Goal: Task Accomplishment & Management: Complete application form

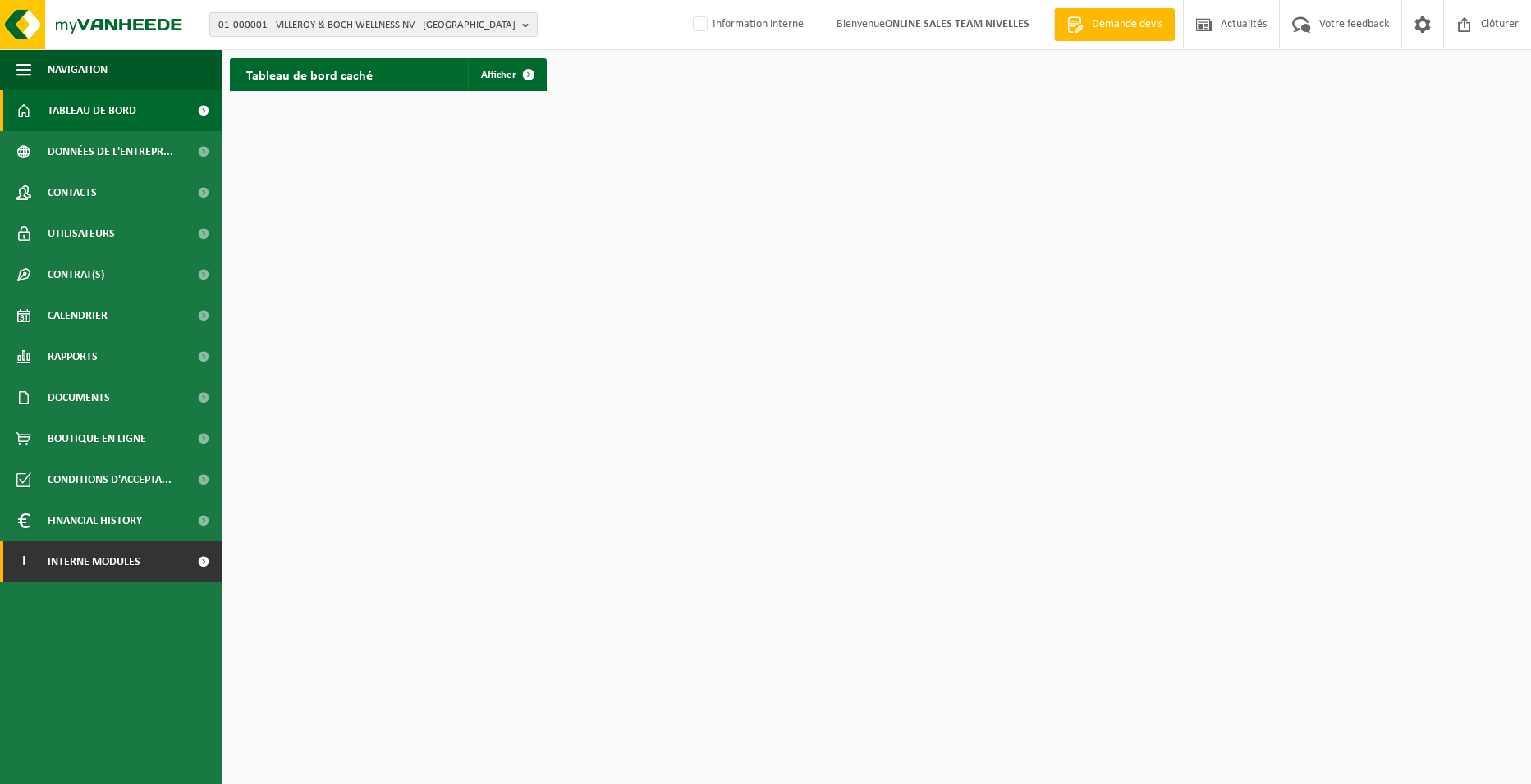
click at [131, 564] on span "Interne modules" at bounding box center [94, 562] width 93 height 41
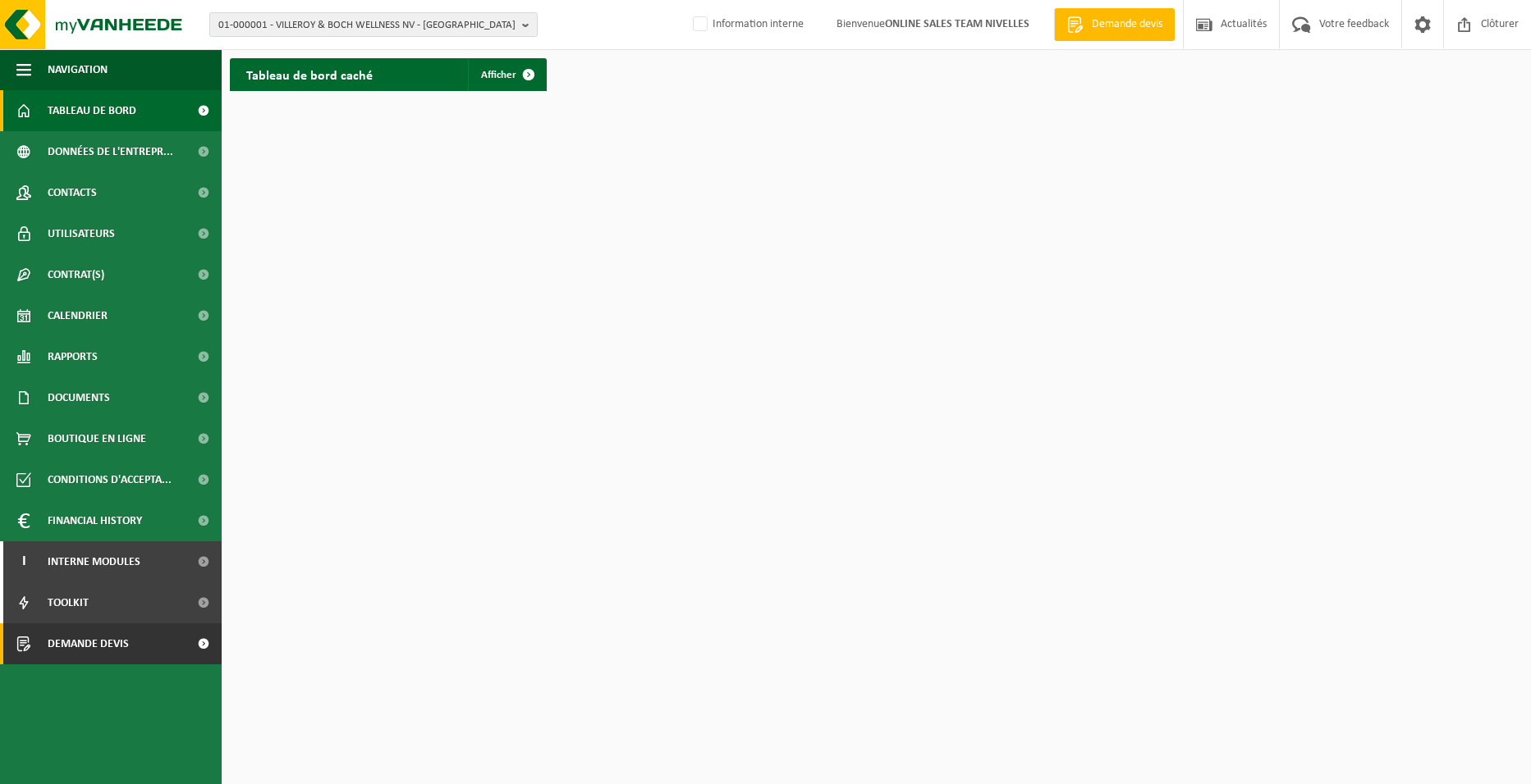
click at [121, 646] on span "Demande devis" at bounding box center [88, 644] width 81 height 41
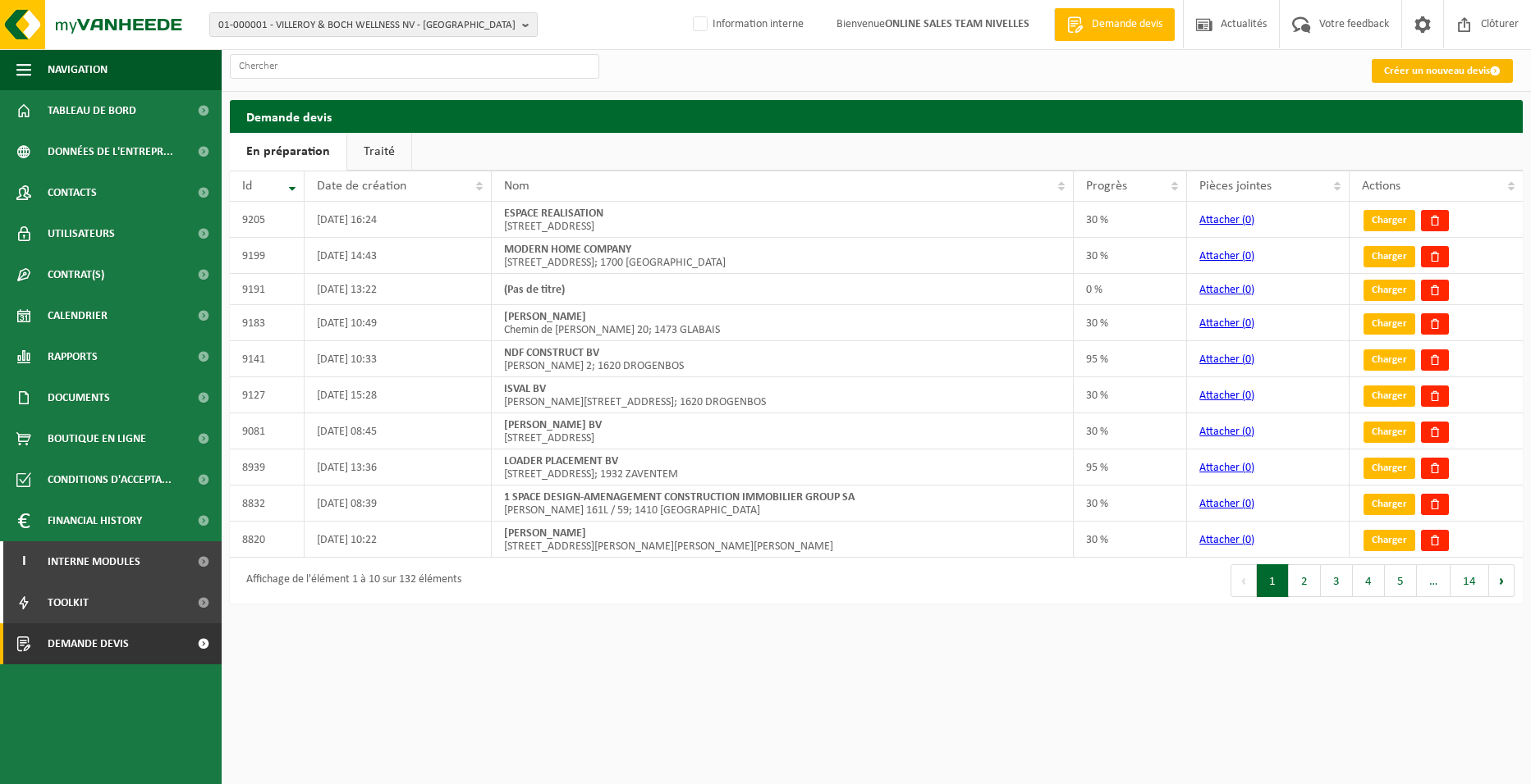
click at [1409, 70] on link "Créer un nouveau devis" at bounding box center [1442, 71] width 141 height 24
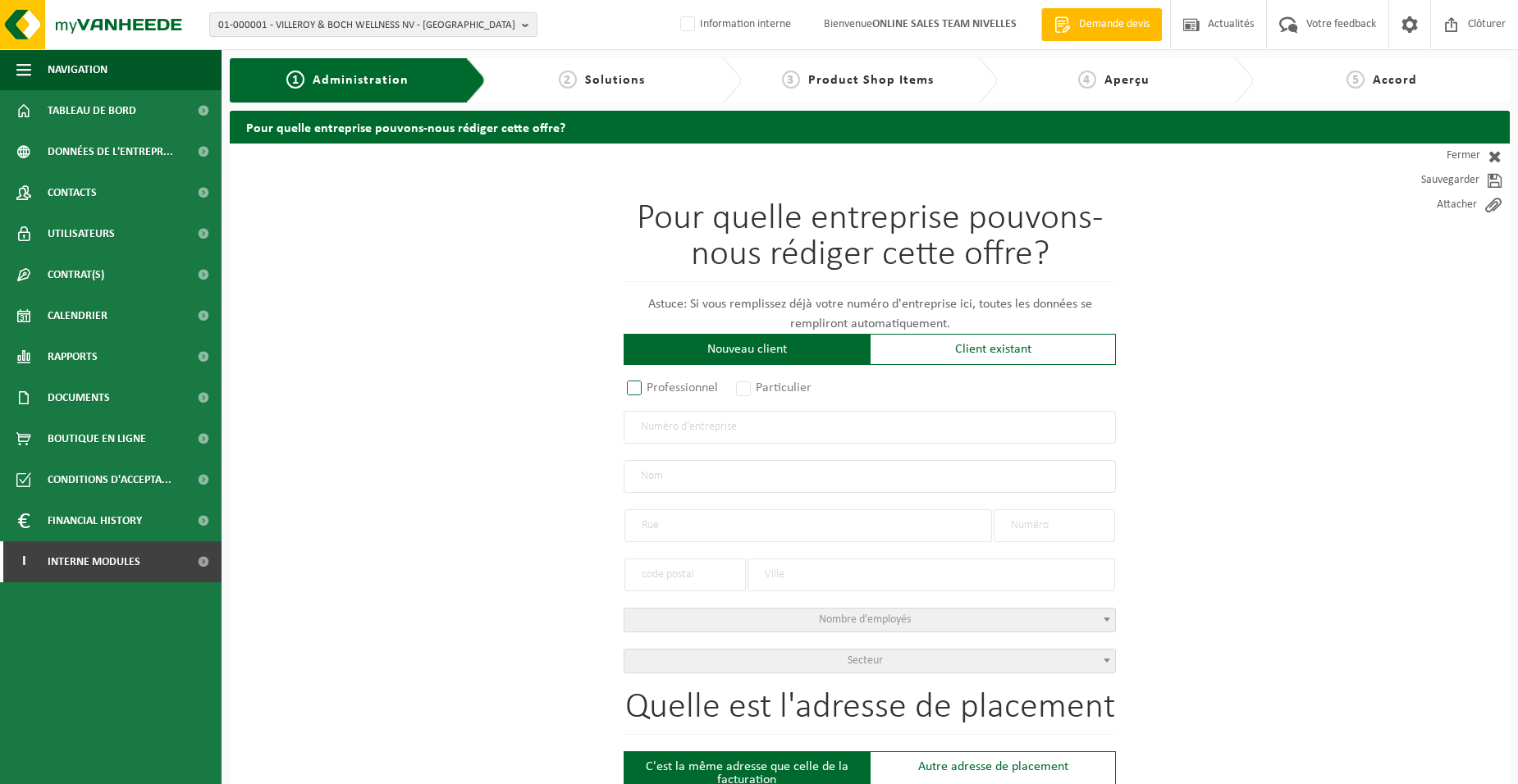
click at [701, 399] on label "Professionnel" at bounding box center [673, 388] width 99 height 23
click at [662, 394] on input "Professionnel" at bounding box center [656, 389] width 11 height 11
radio input "true"
click at [697, 434] on input "text" at bounding box center [870, 427] width 492 height 33
type input "1023292887"
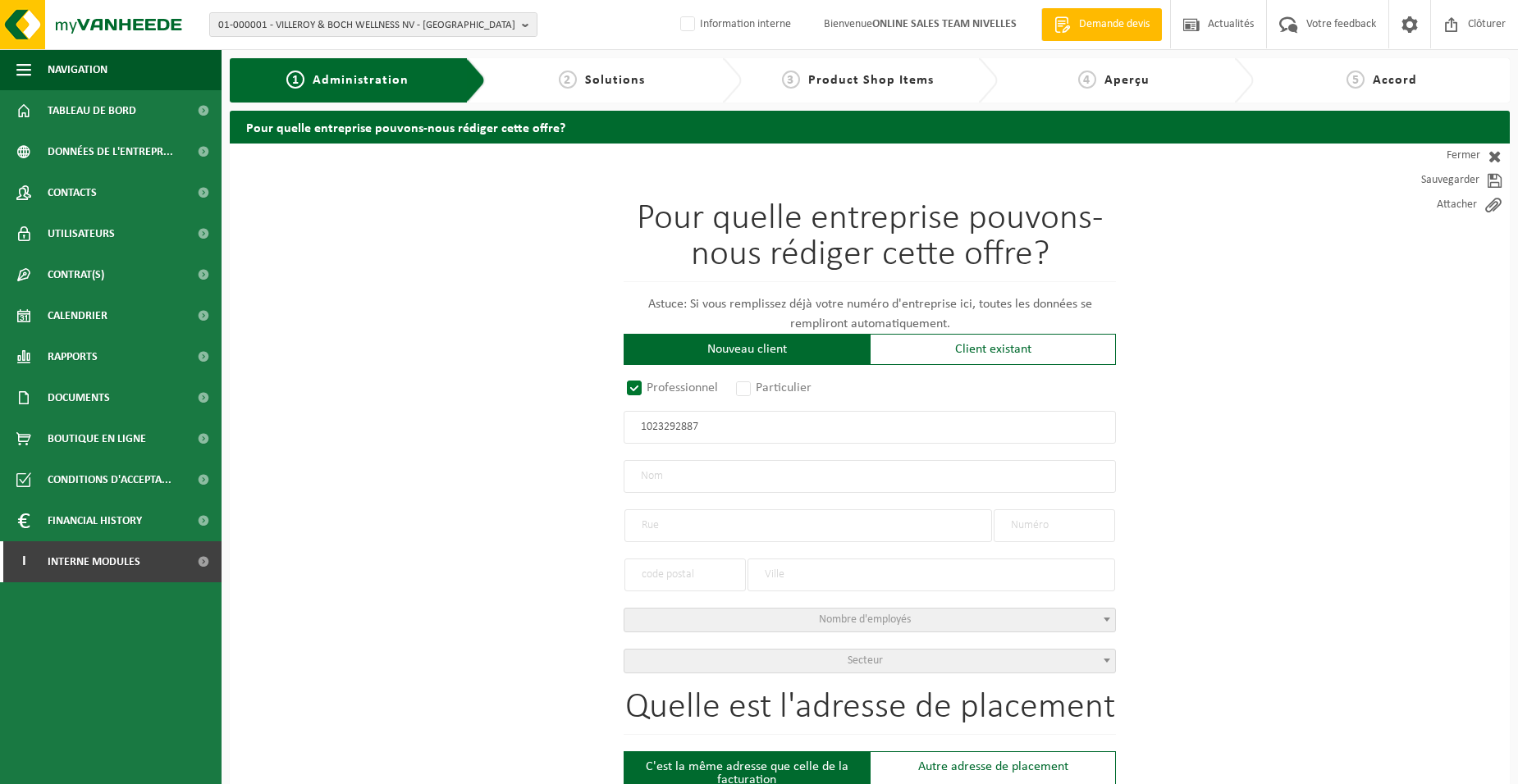
radio input "true"
type input "1023292887"
type input "VAIAN BV"
type input "L. VANDER ZIJPENSTRAAT"
type input "88"
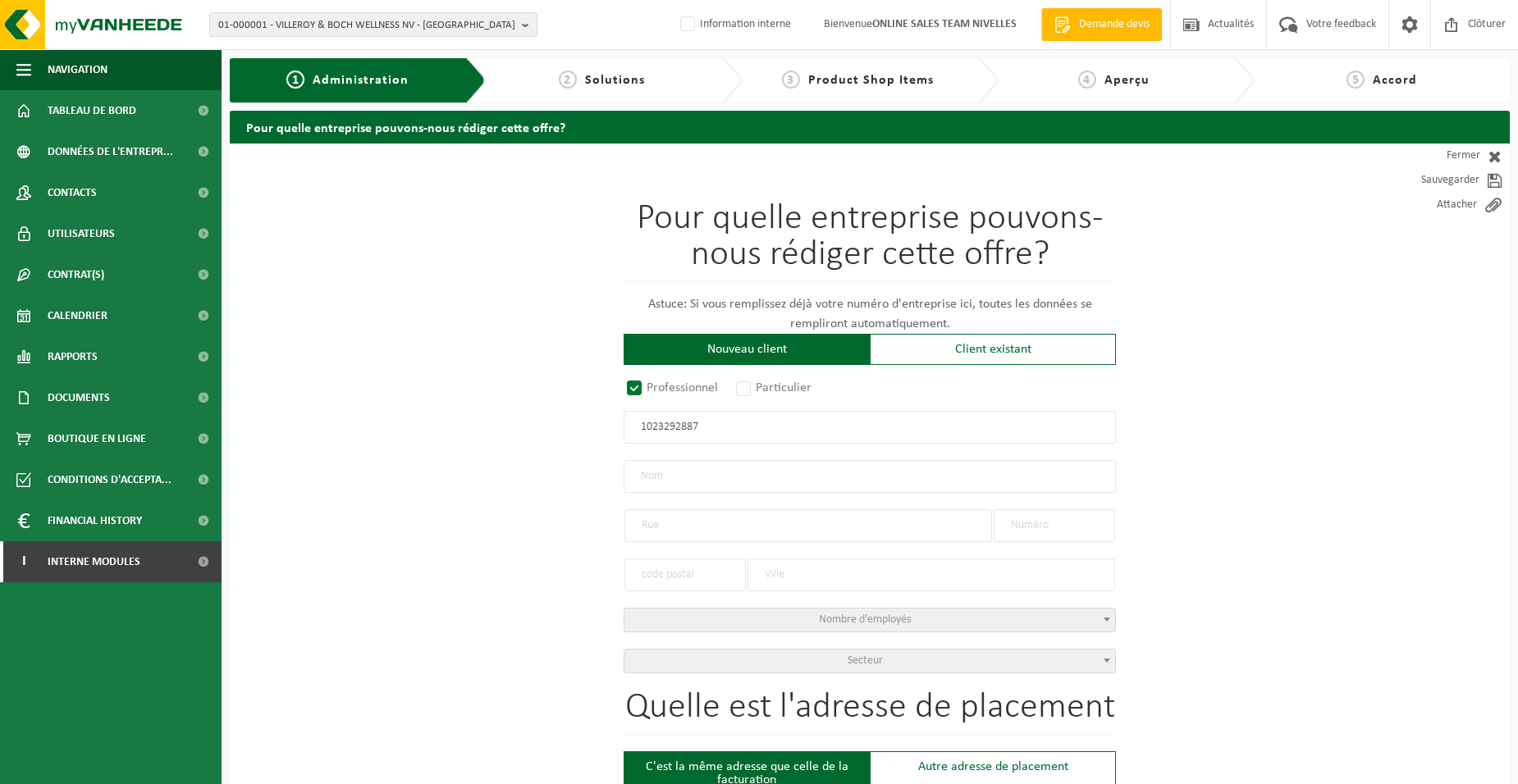
type input "1780"
type input "WEMMEL"
select select "D"
select select "NACE_4100"
type input "VAIAN BV"
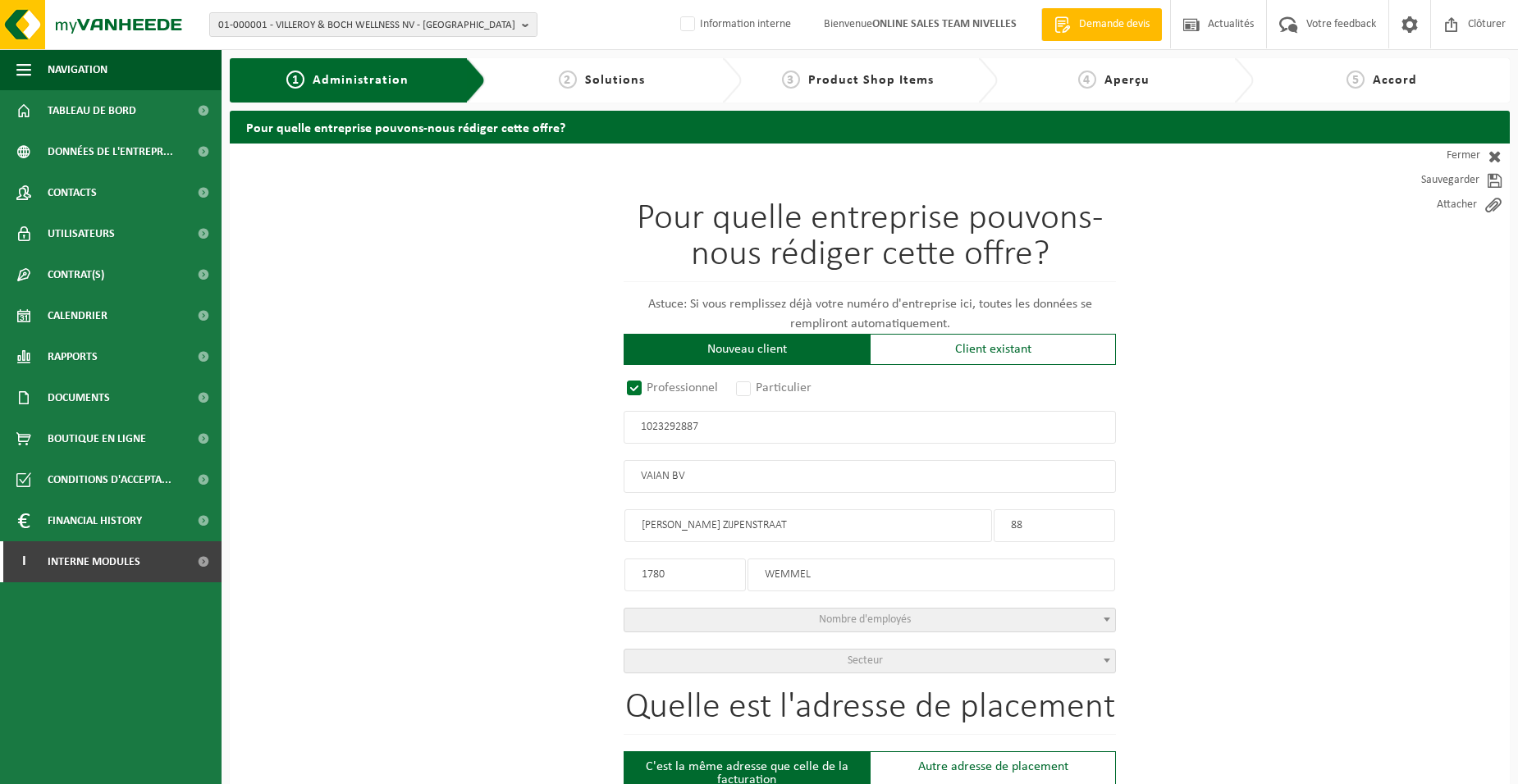
type input "L. VANDER ZIJPENSTRAAT"
type input "88"
type input "1780"
type input "WEMMEL"
type input "2375605422"
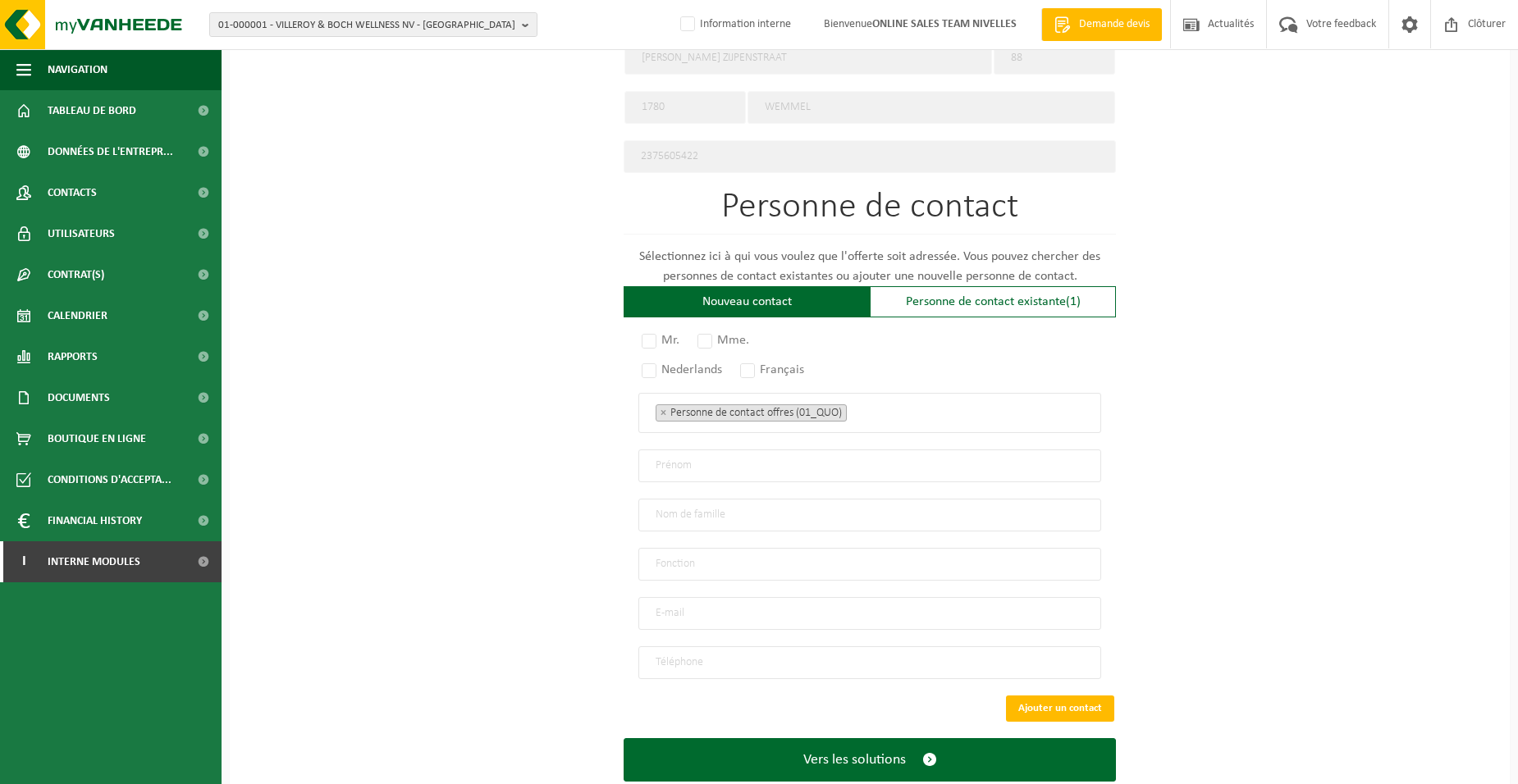
scroll to position [821, 0]
type input "1023292887"
click at [640, 334] on label "Mr." at bounding box center [662, 339] width 45 height 23
radio input "true"
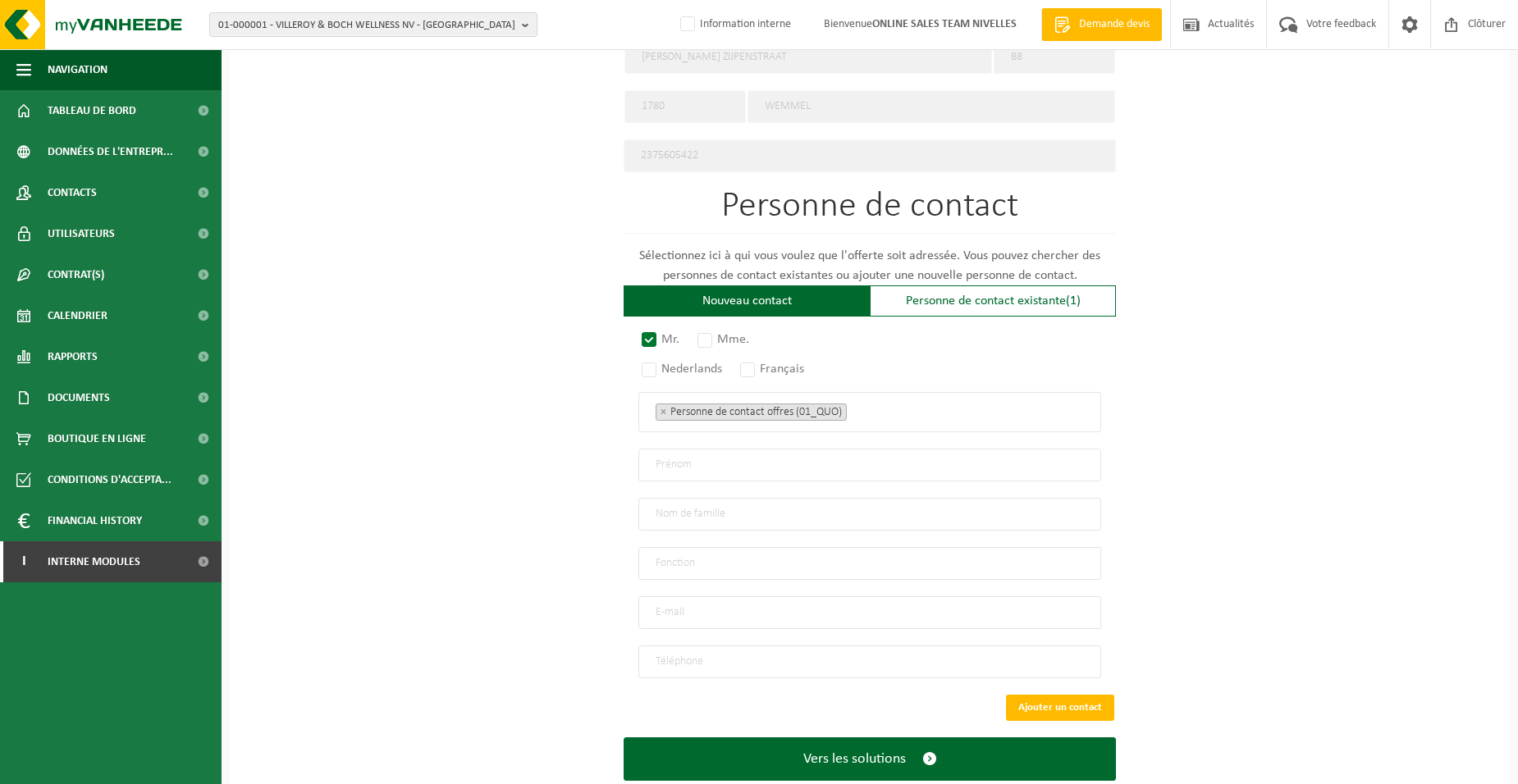
click at [757, 370] on div "Mr. Mme. Nederlands Français Personne de contact offres (01_QUO) Responsable ge…" at bounding box center [870, 505] width 492 height 345
click at [754, 360] on label "Français" at bounding box center [772, 369] width 72 height 23
radio input "true"
click at [901, 415] on ul "× Personne de contact offres (01_QUO)" at bounding box center [869, 412] width 428 height 22
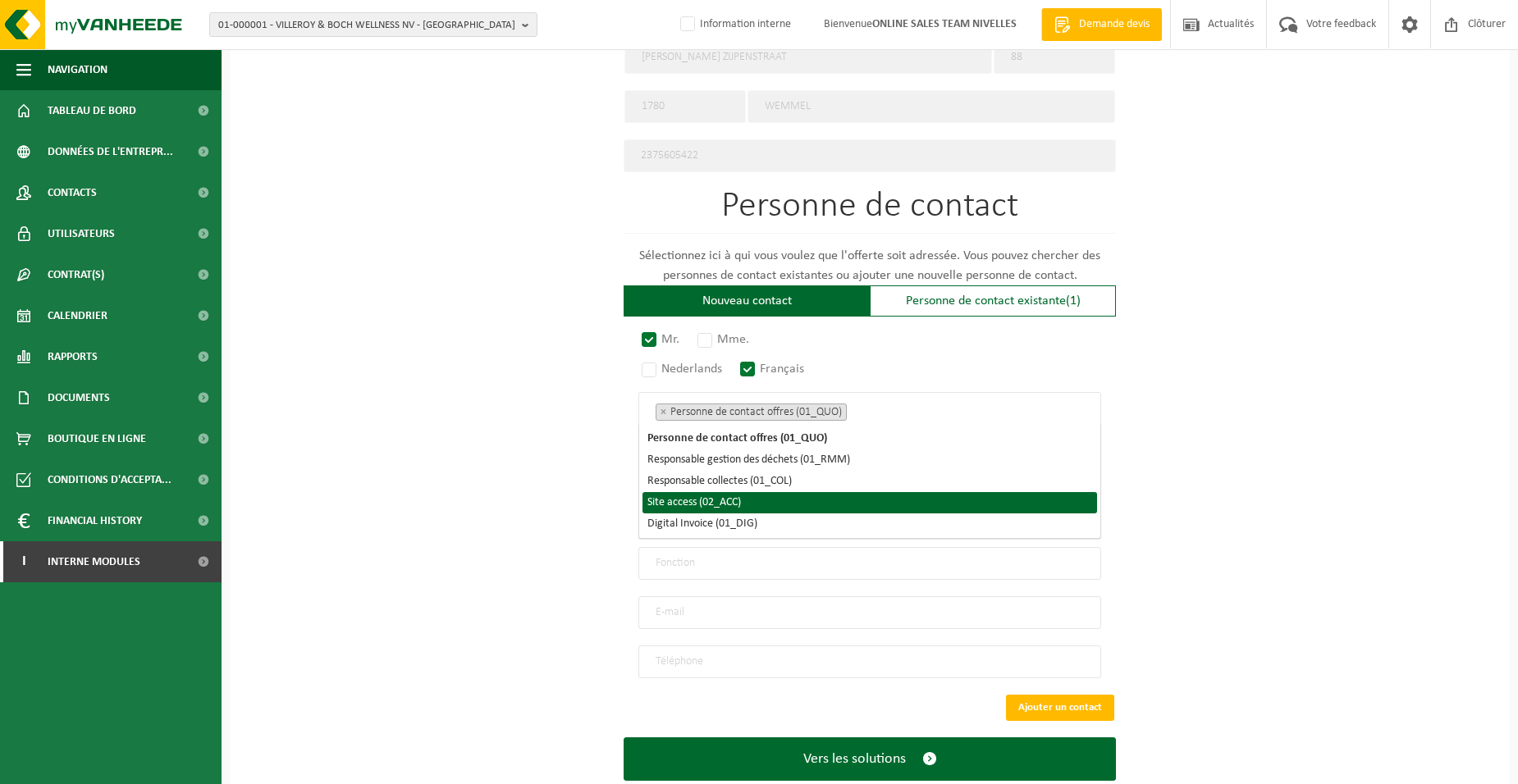
click at [754, 498] on li "Site access (02_ACC)" at bounding box center [870, 503] width 455 height 22
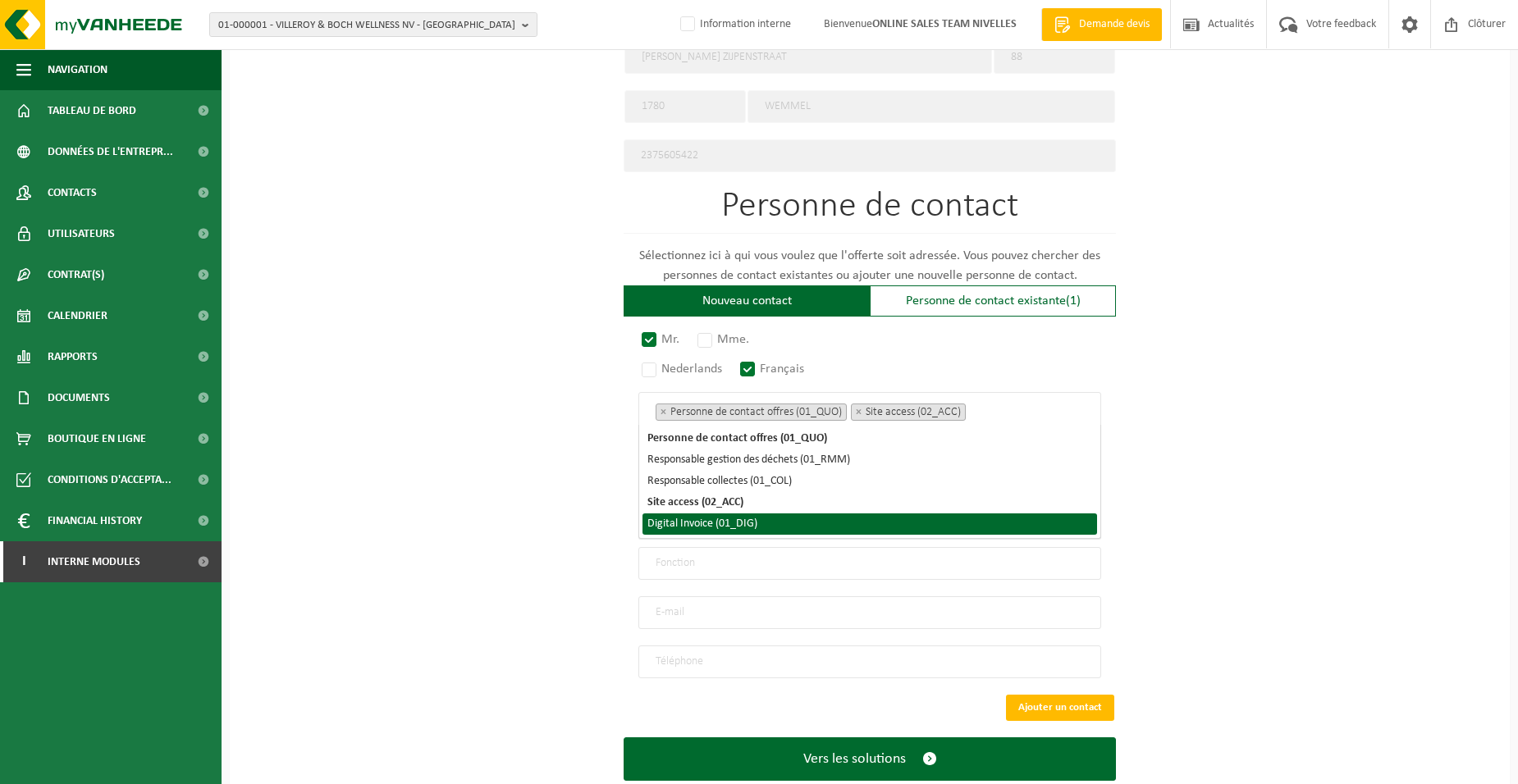
click at [749, 527] on li "Digital Invoice (01_DIG)" at bounding box center [870, 524] width 455 height 22
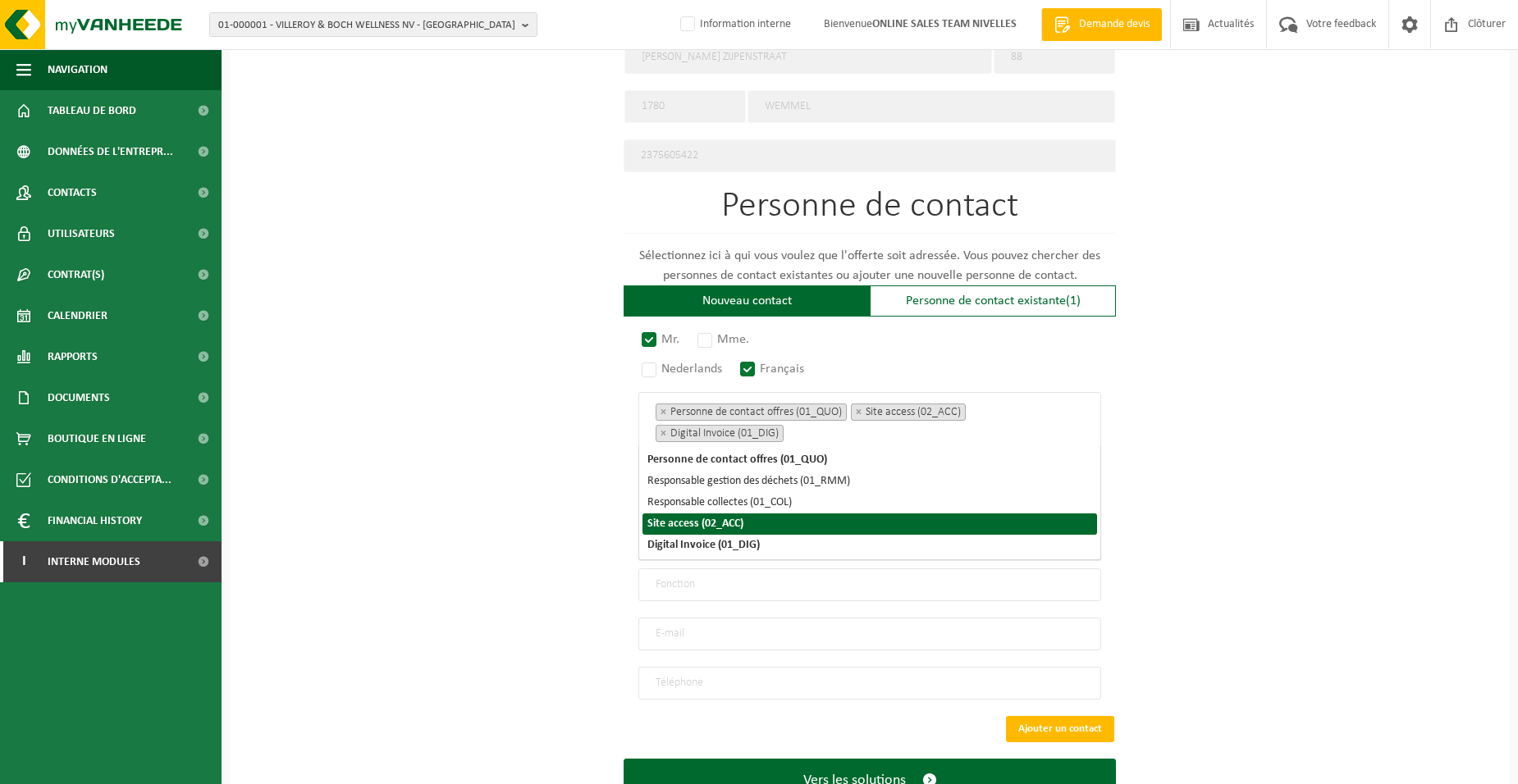
click at [552, 499] on div "Pour quelle entreprise pouvons-nous rédiger cette offre? Astuce: Si vous rempli…" at bounding box center [869, 83] width 1281 height 1521
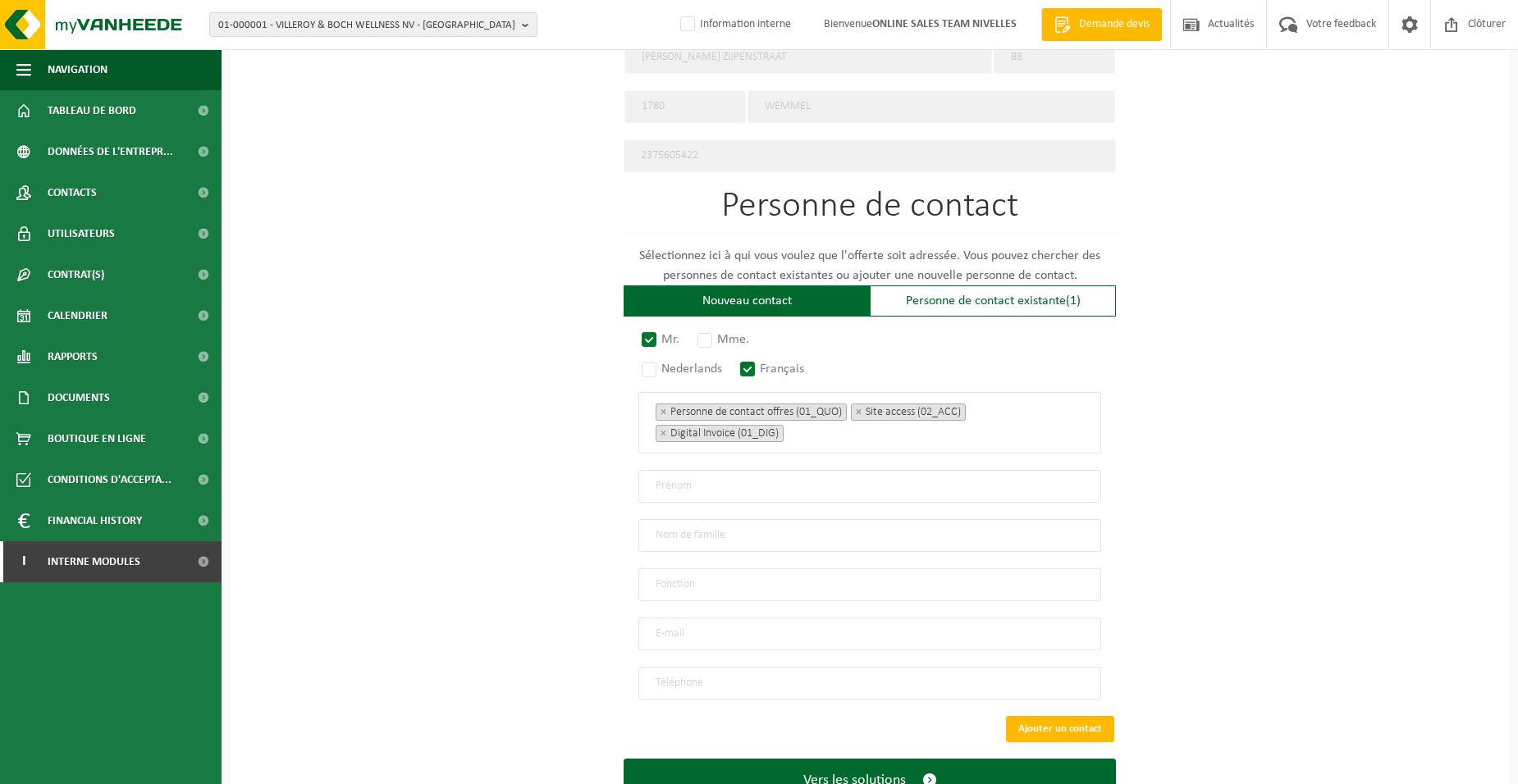
click at [662, 478] on input "text" at bounding box center [870, 486] width 463 height 33
type input "VADIM"
click at [714, 528] on input "text" at bounding box center [870, 535] width 463 height 33
type input "MUSCEAC"
click at [706, 581] on input "text" at bounding box center [870, 584] width 463 height 33
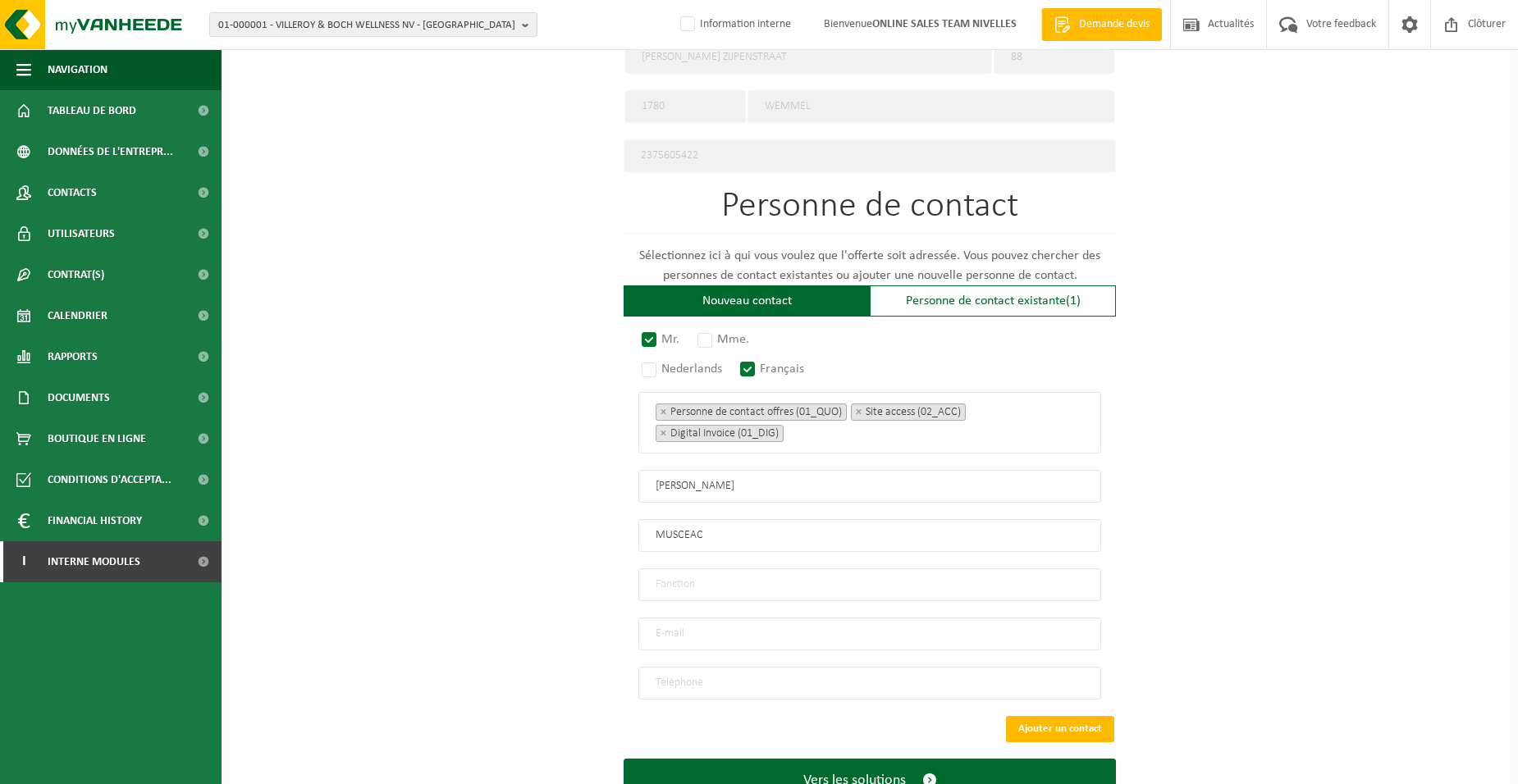
type input "Directeur"
click at [707, 627] on input "email" at bounding box center [870, 634] width 463 height 33
type input "VAIANEFR@GMAIL.COM"
click at [702, 677] on input "tel" at bounding box center [870, 683] width 463 height 33
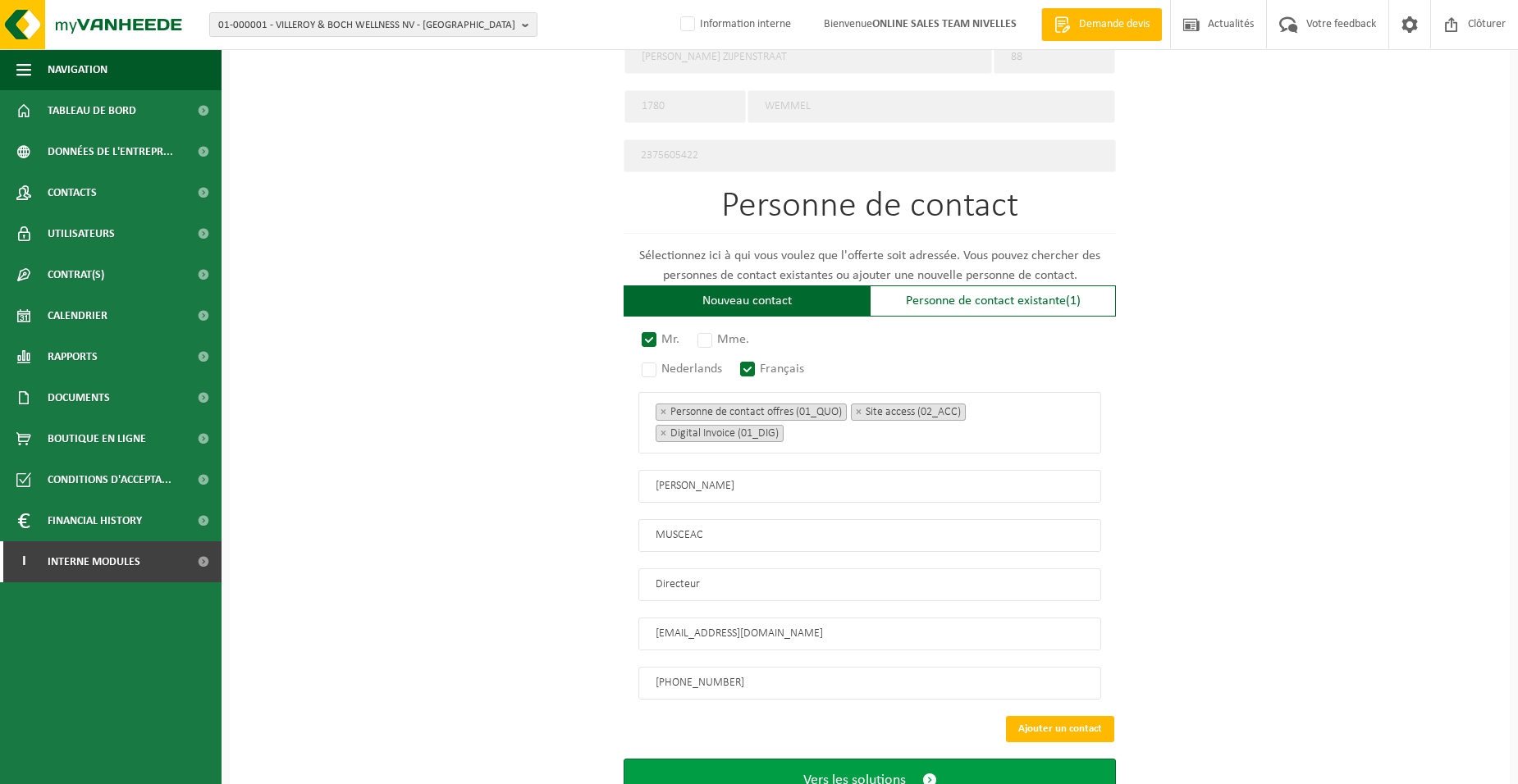
type input "+32 467 74 65 81"
click at [811, 772] on span "Vers les solutions" at bounding box center [854, 780] width 103 height 17
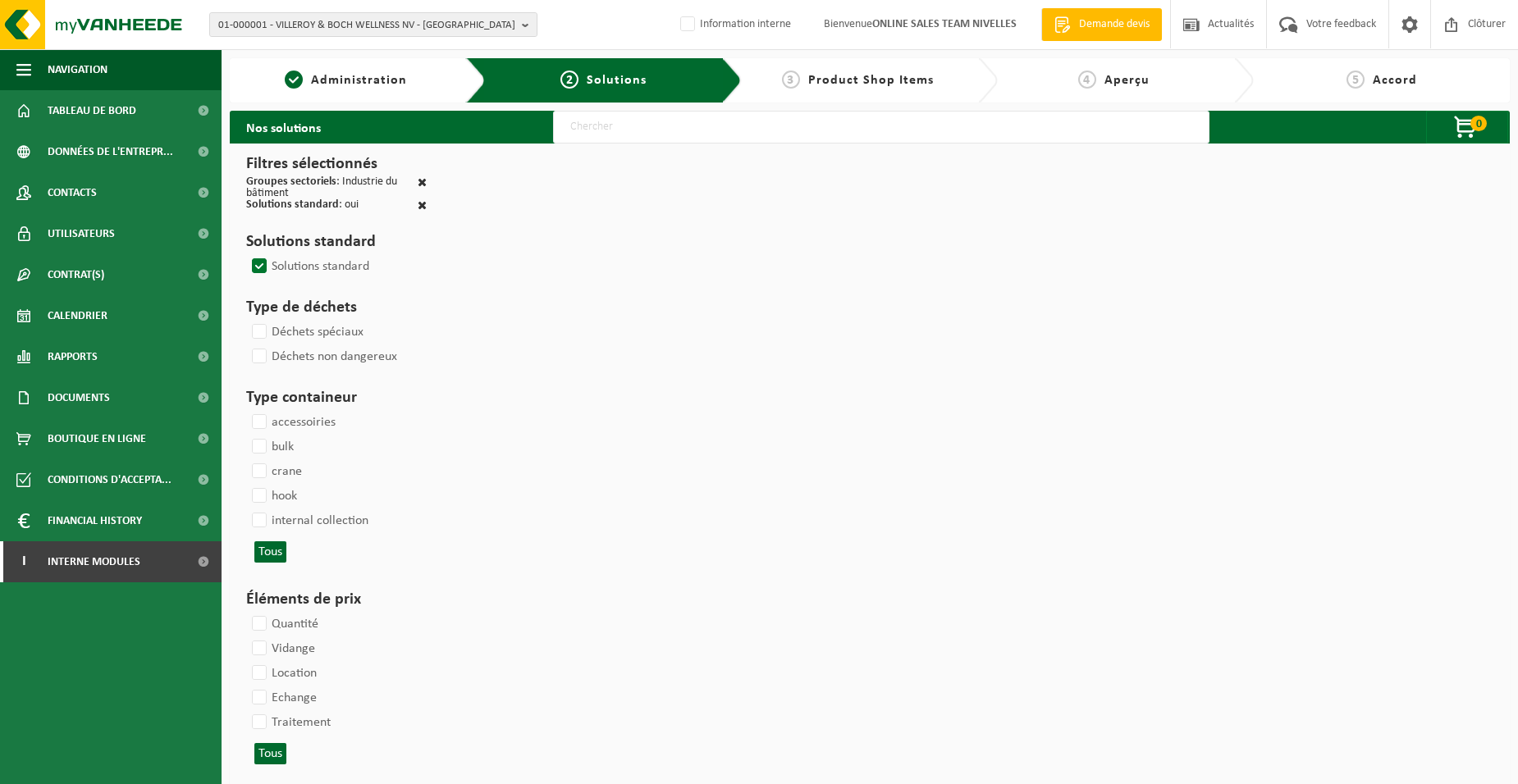
click at [596, 129] on input "text" at bounding box center [881, 127] width 657 height 33
type input "000052"
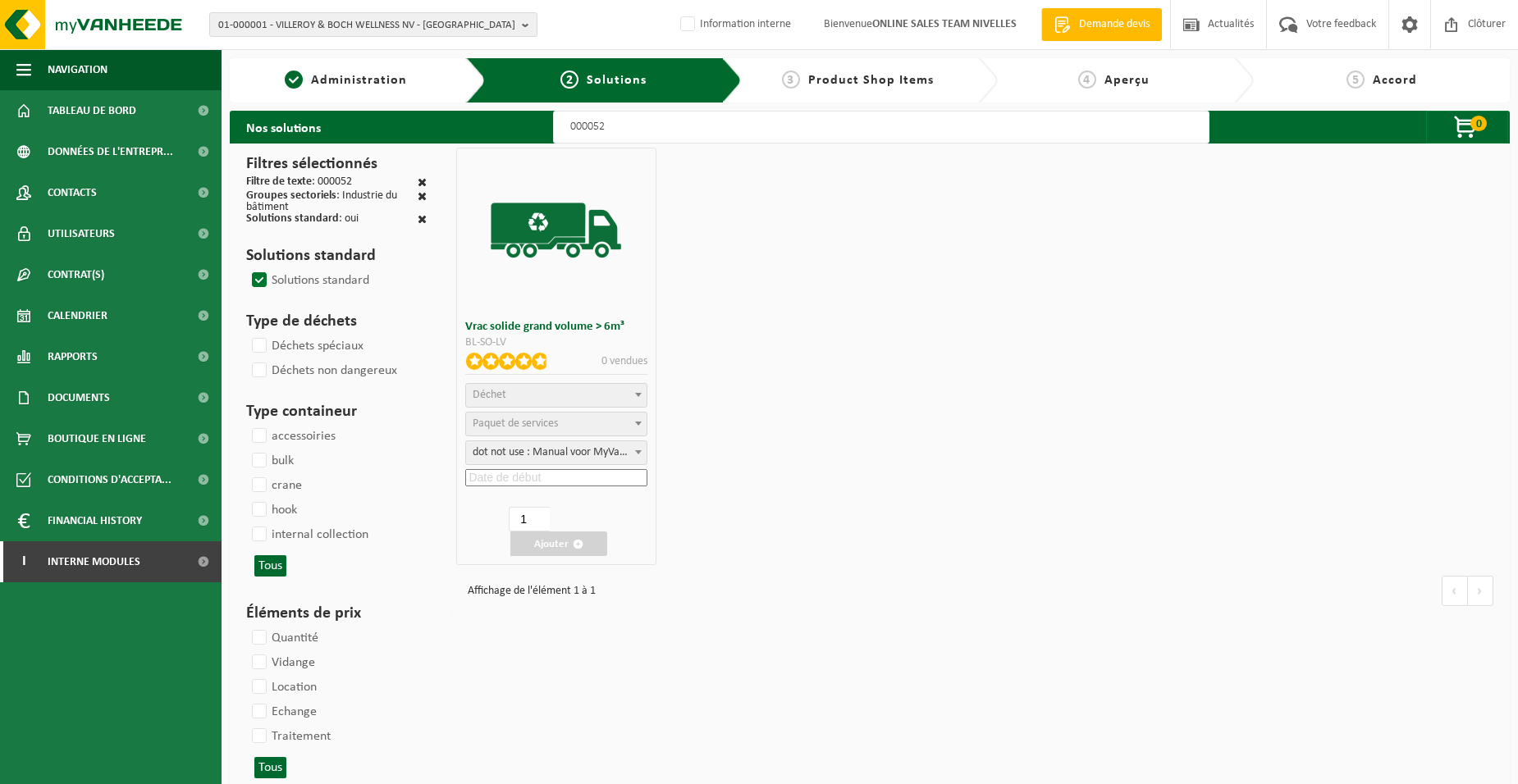
click at [556, 392] on span "Déchet" at bounding box center [556, 394] width 180 height 23
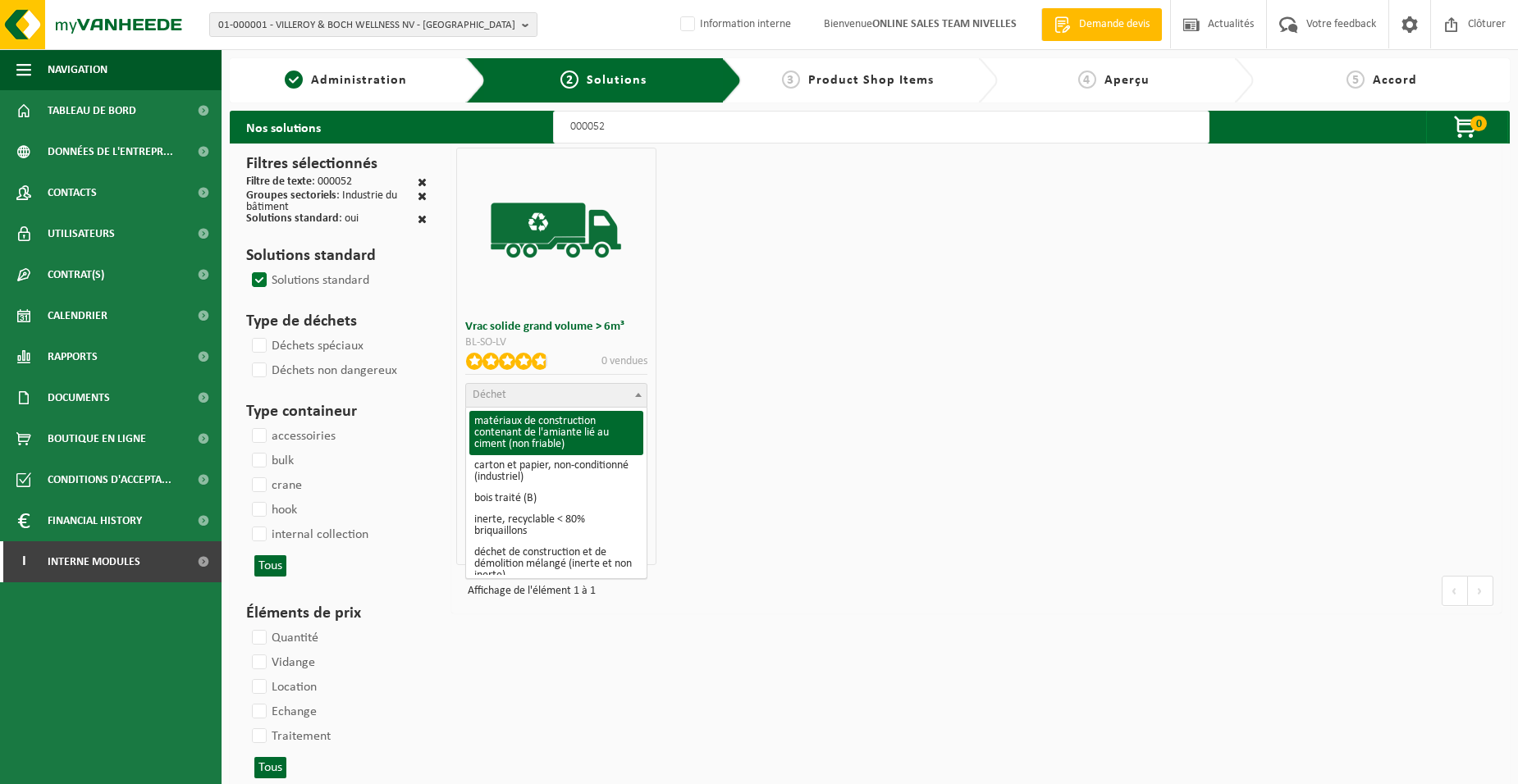
scroll to position [246, 0]
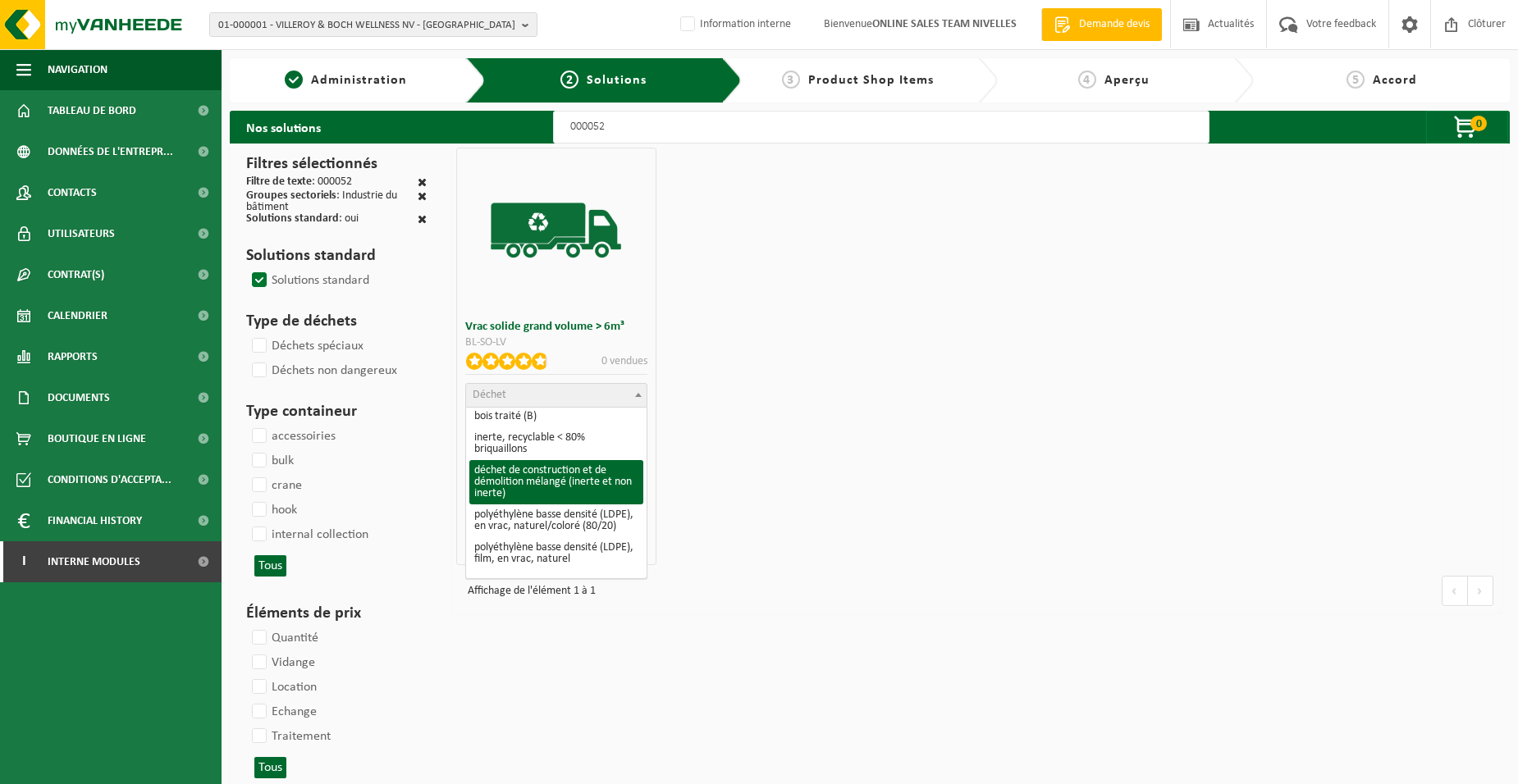
select select "31"
select select
select select "47"
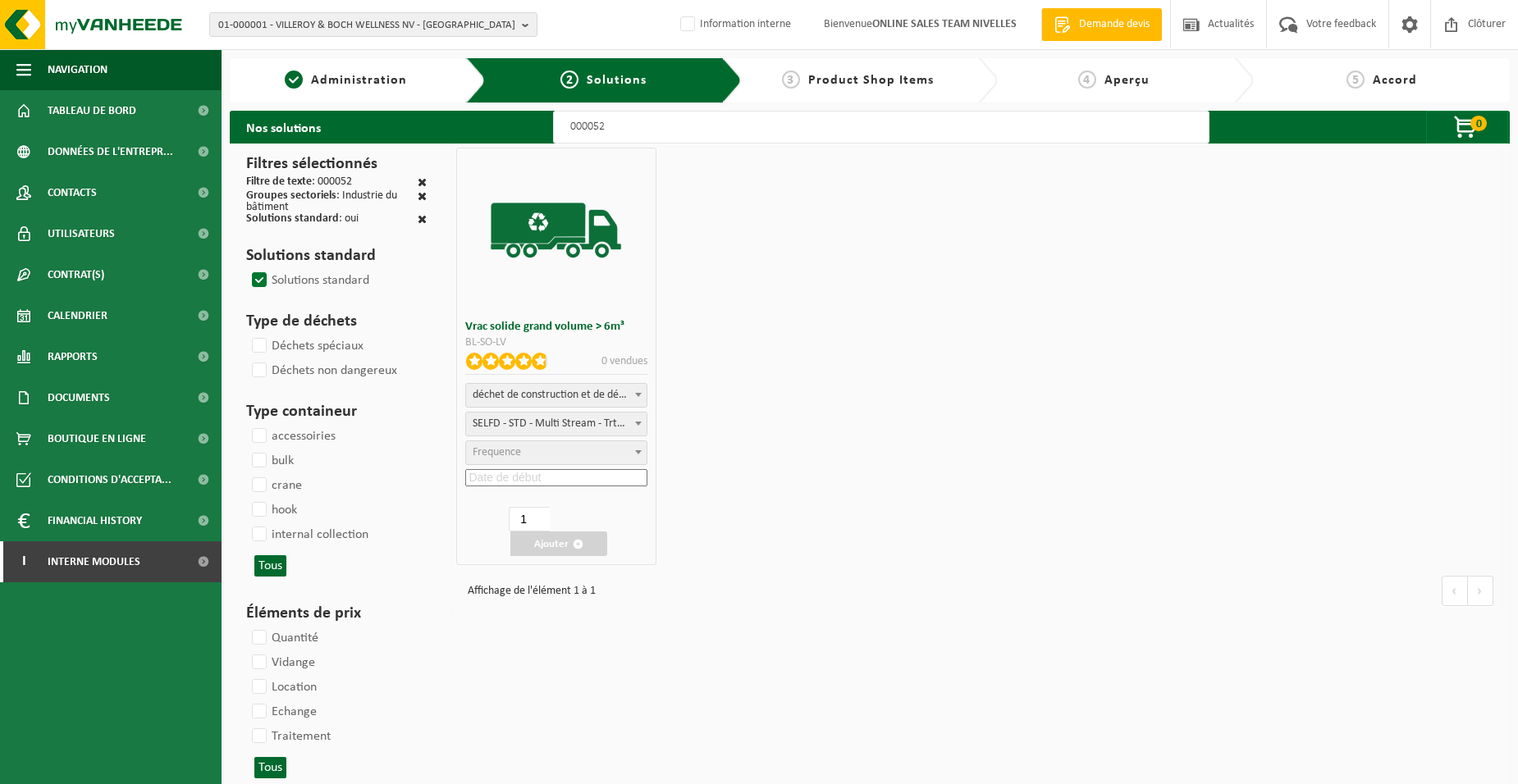
select select "25"
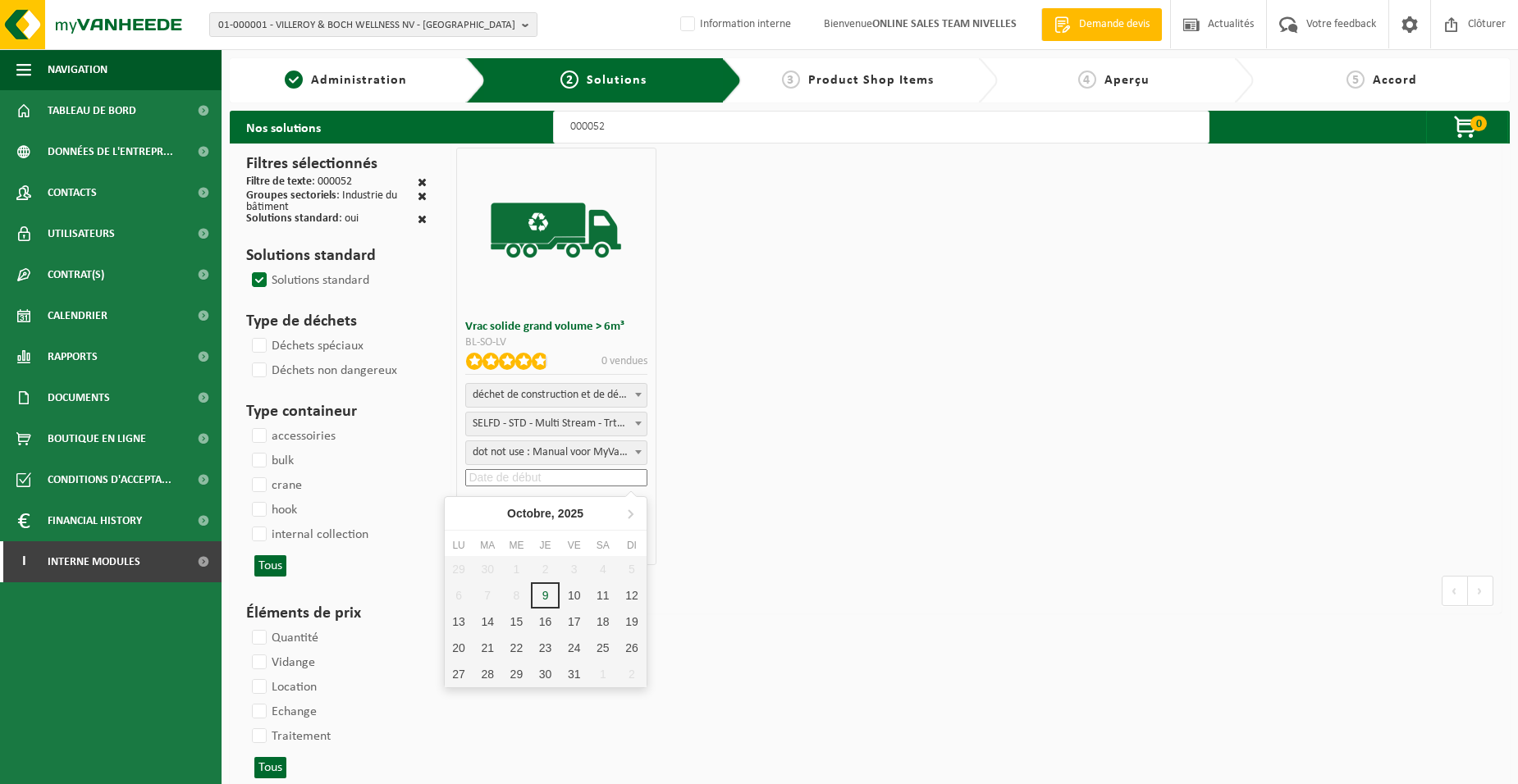
click at [534, 483] on input at bounding box center [556, 478] width 181 height 17
click at [580, 590] on div "10" at bounding box center [574, 595] width 29 height 27
type input "2025-10-10"
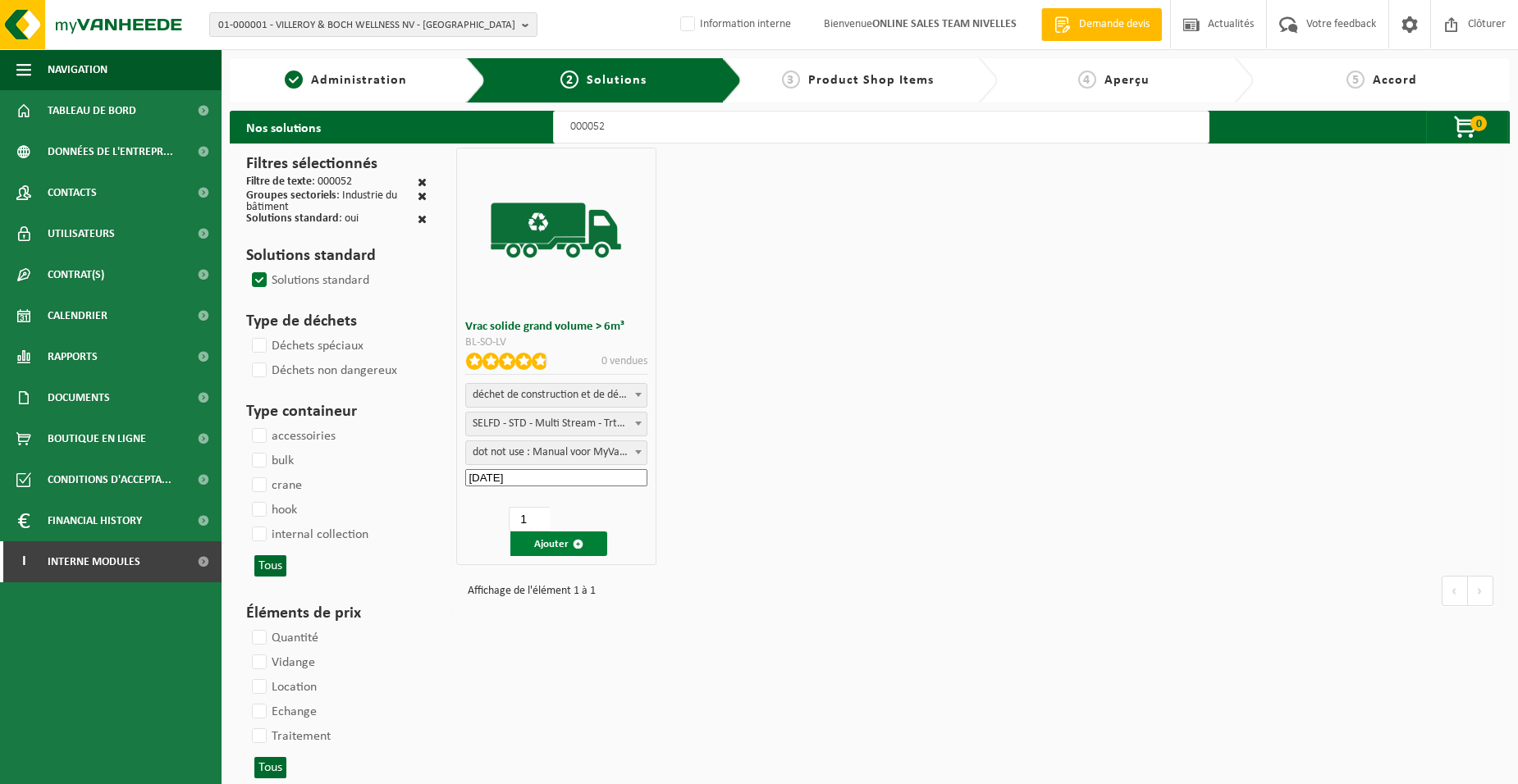
drag, startPoint x: 536, startPoint y: 547, endPoint x: 523, endPoint y: 545, distance: 13.2
click at [538, 547] on button "Ajouter" at bounding box center [559, 544] width 97 height 25
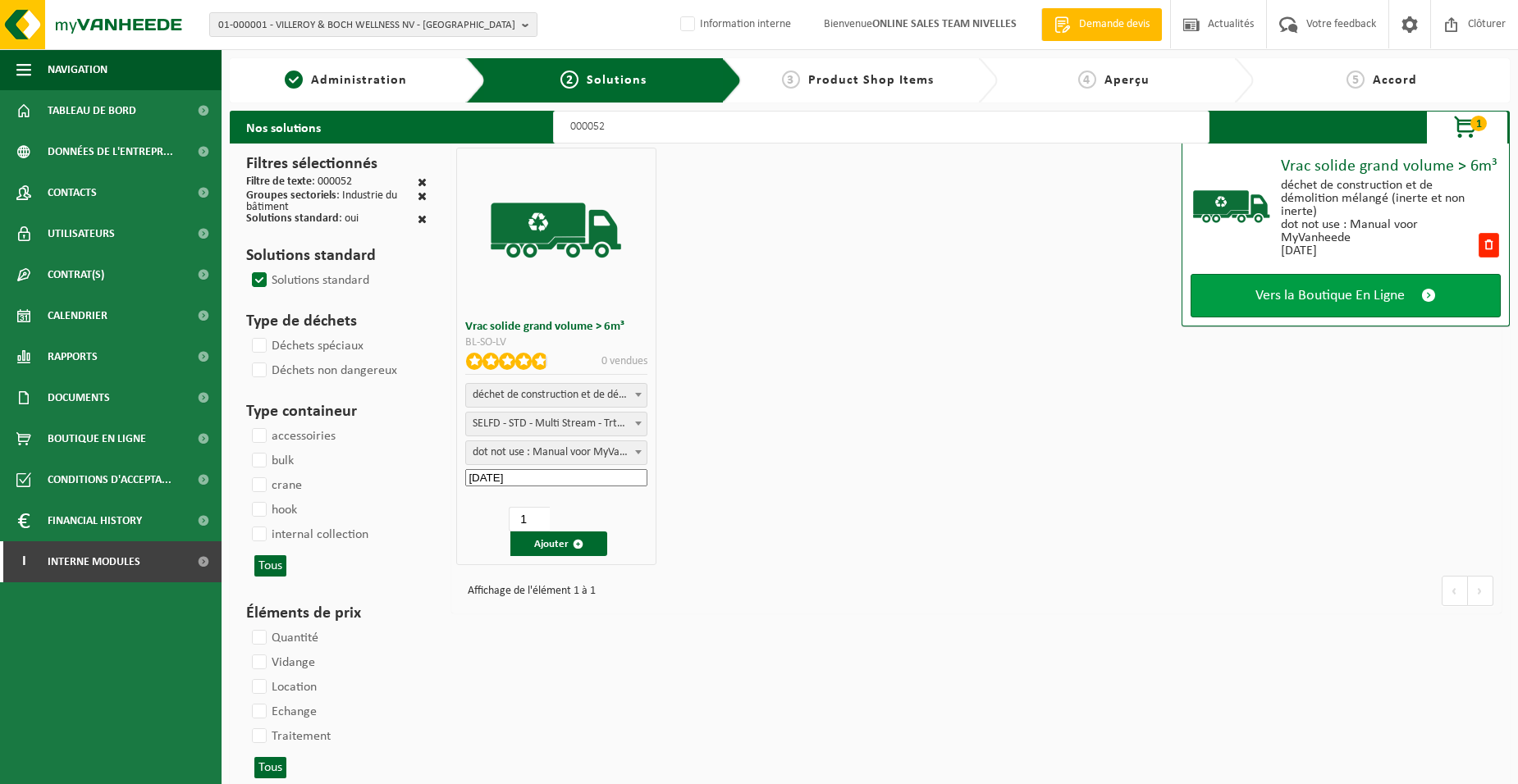
click at [1355, 305] on link "Vers la Boutique En Ligne" at bounding box center [1346, 296] width 311 height 44
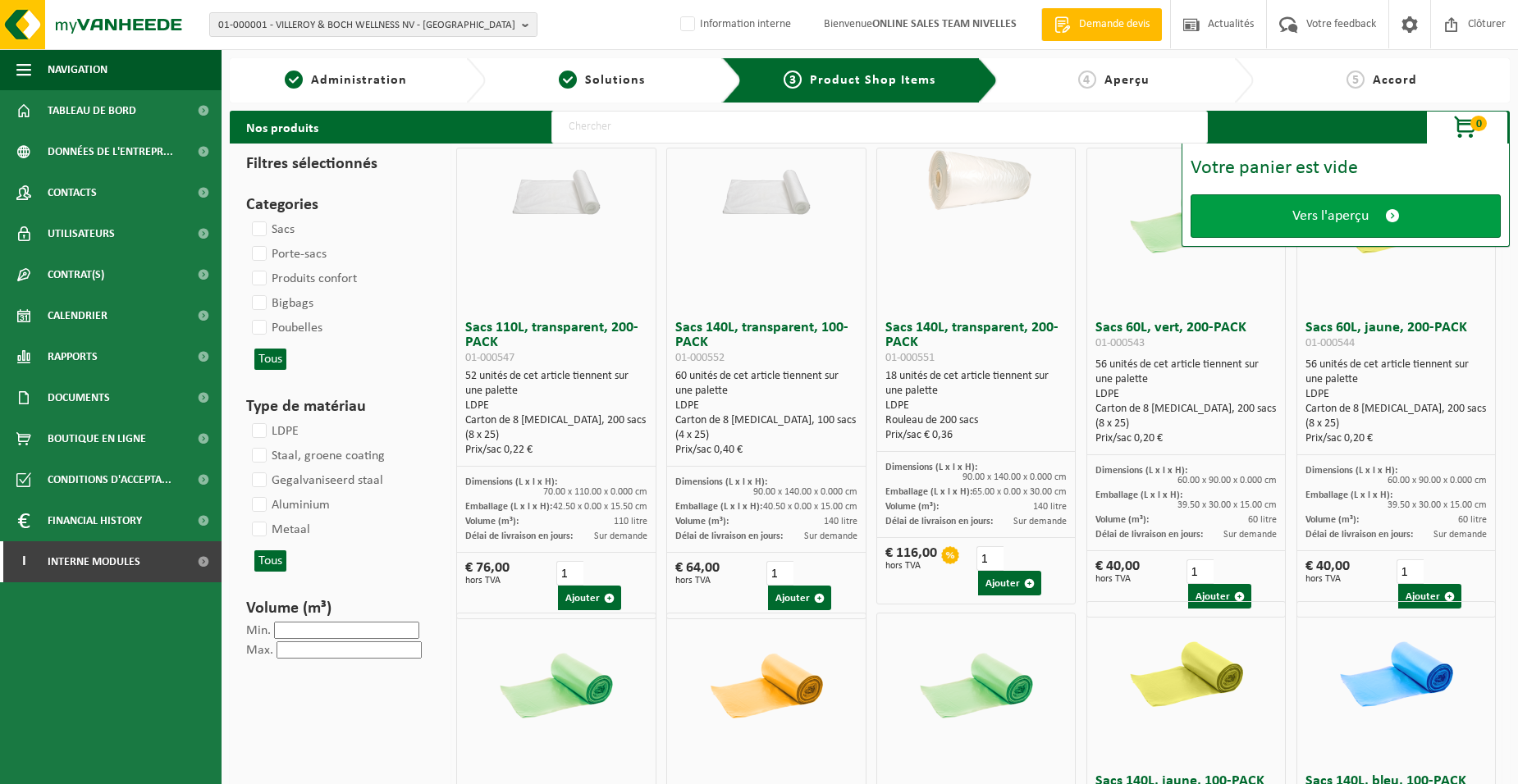
click at [1243, 222] on link "Vers l'aperçu" at bounding box center [1346, 217] width 311 height 44
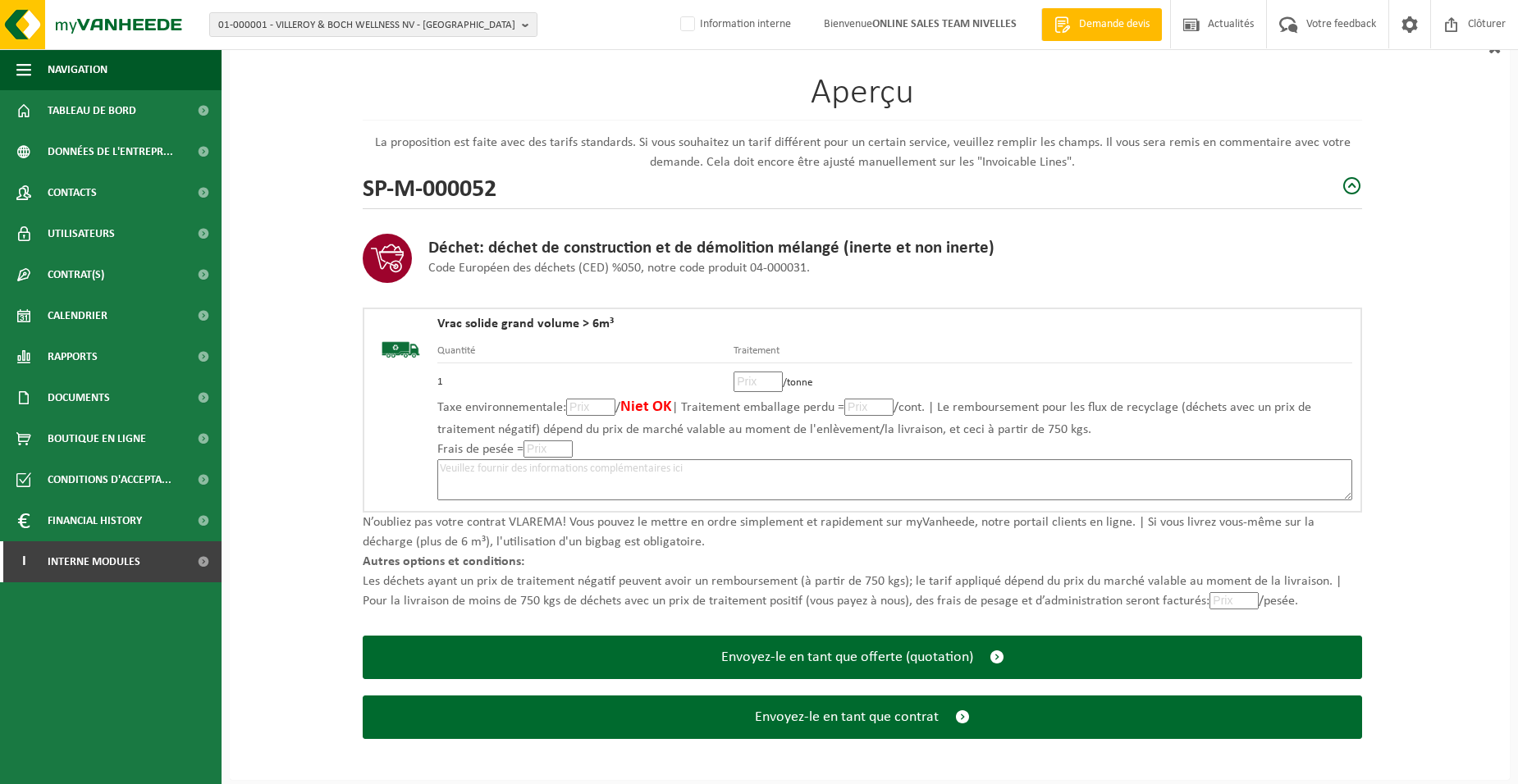
scroll to position [113, 0]
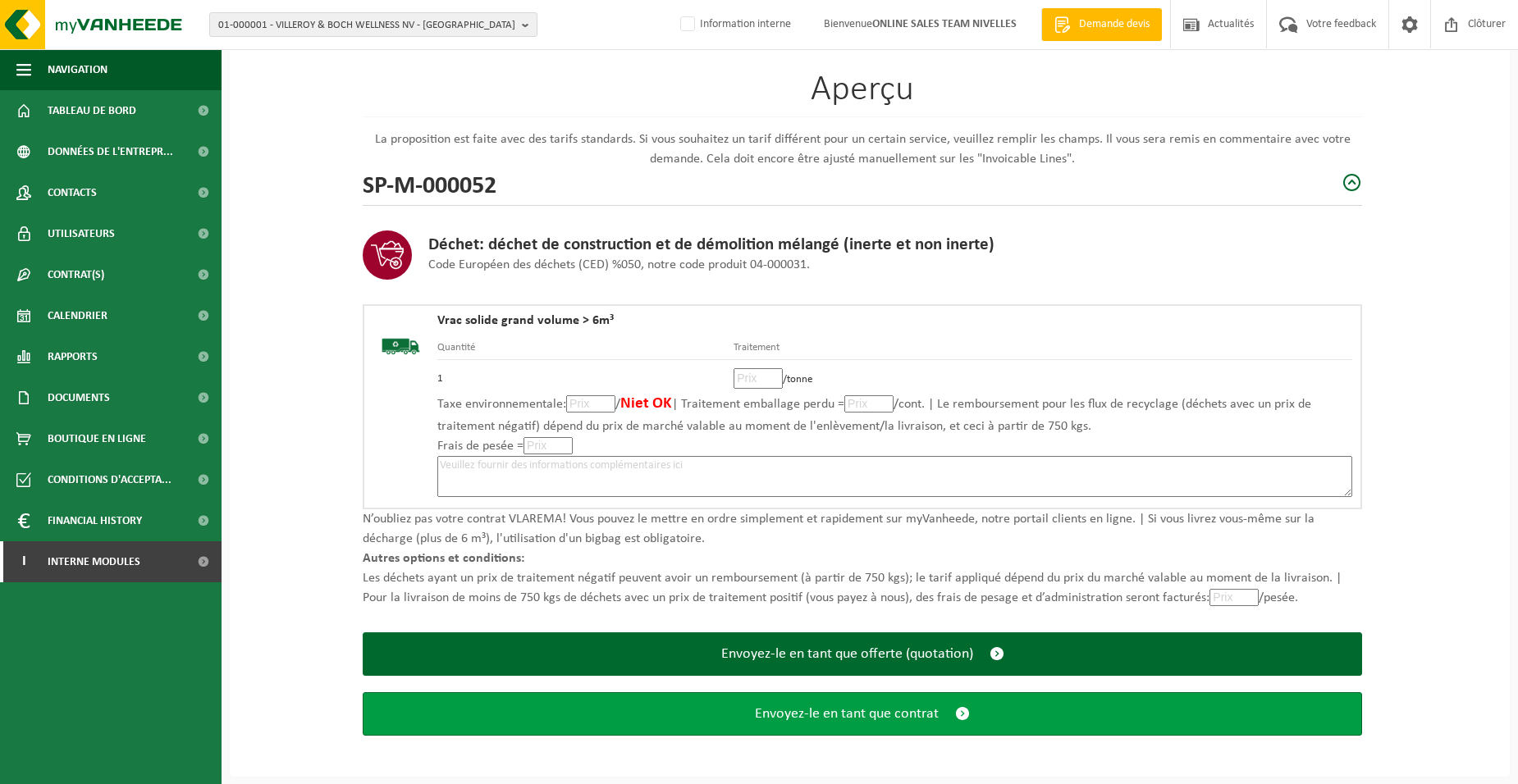
click at [906, 724] on button "Envoyez-le en tant que contrat" at bounding box center [862, 714] width 1000 height 44
